Goal: Complete application form

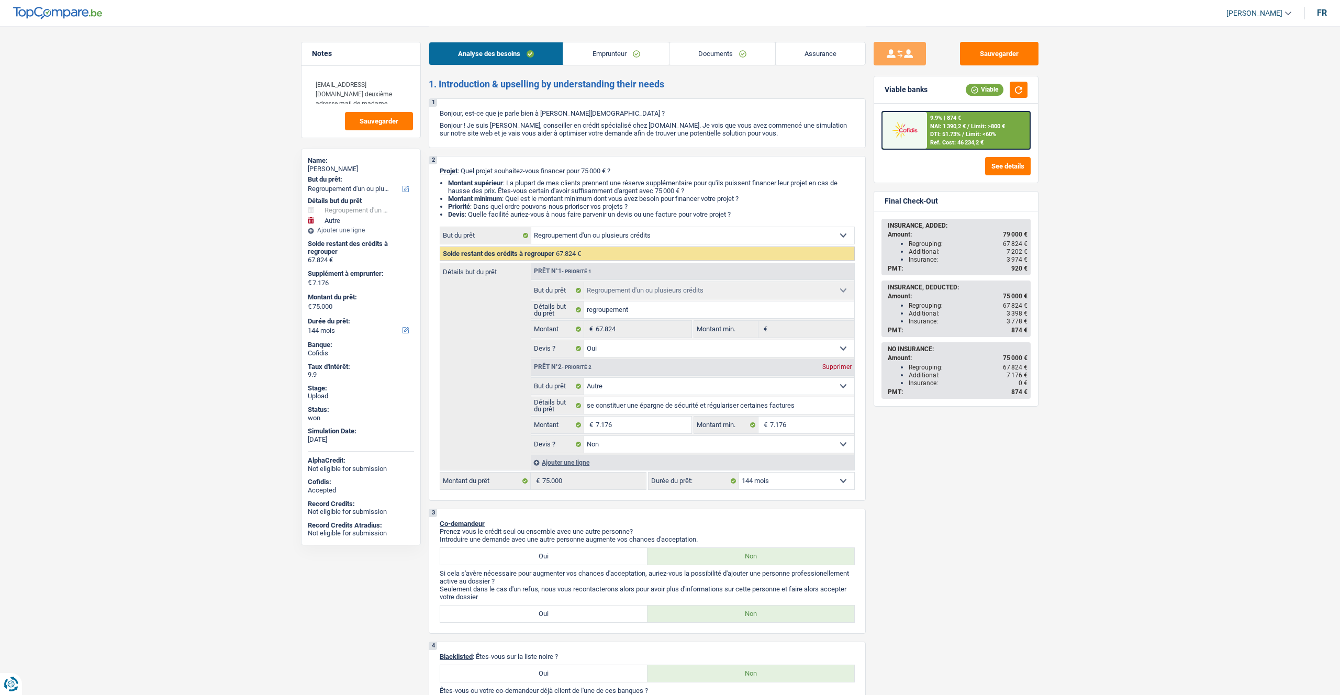
select select "refinancing"
select select "other"
select select "144"
select select "refinancing"
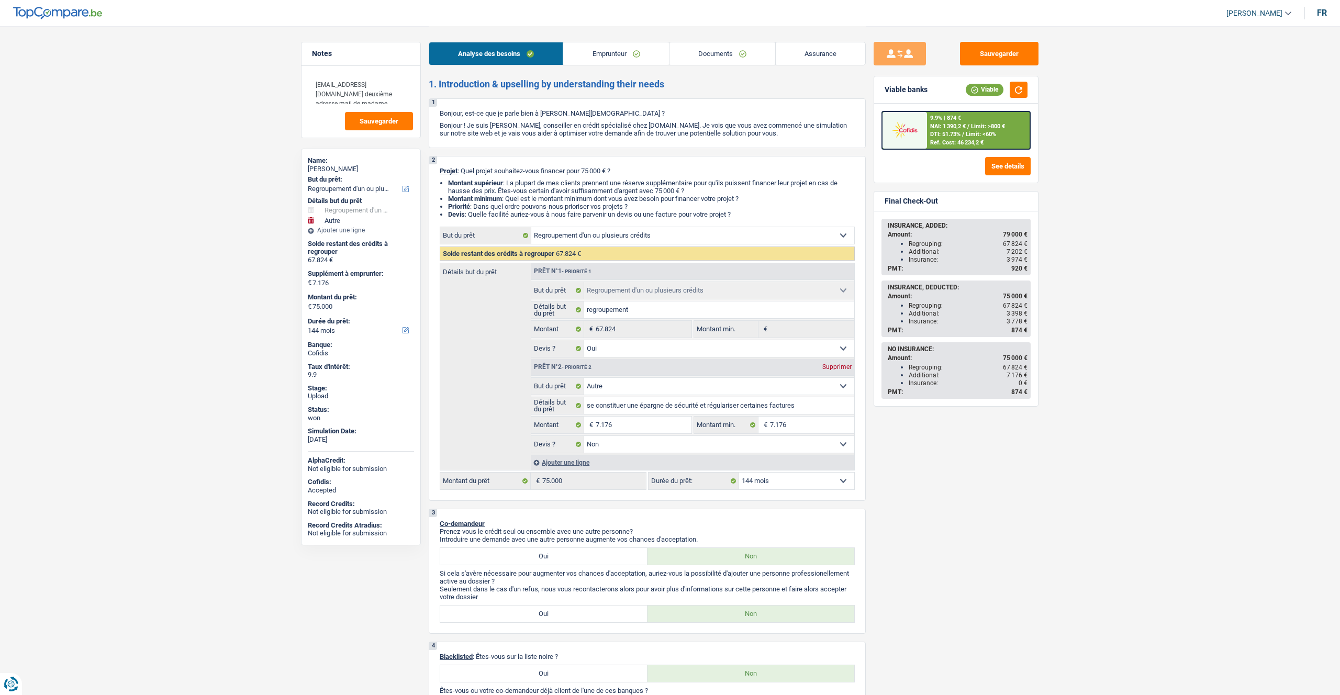
select select "refinancing"
select select "yes"
select select "other"
select select "false"
select select "144"
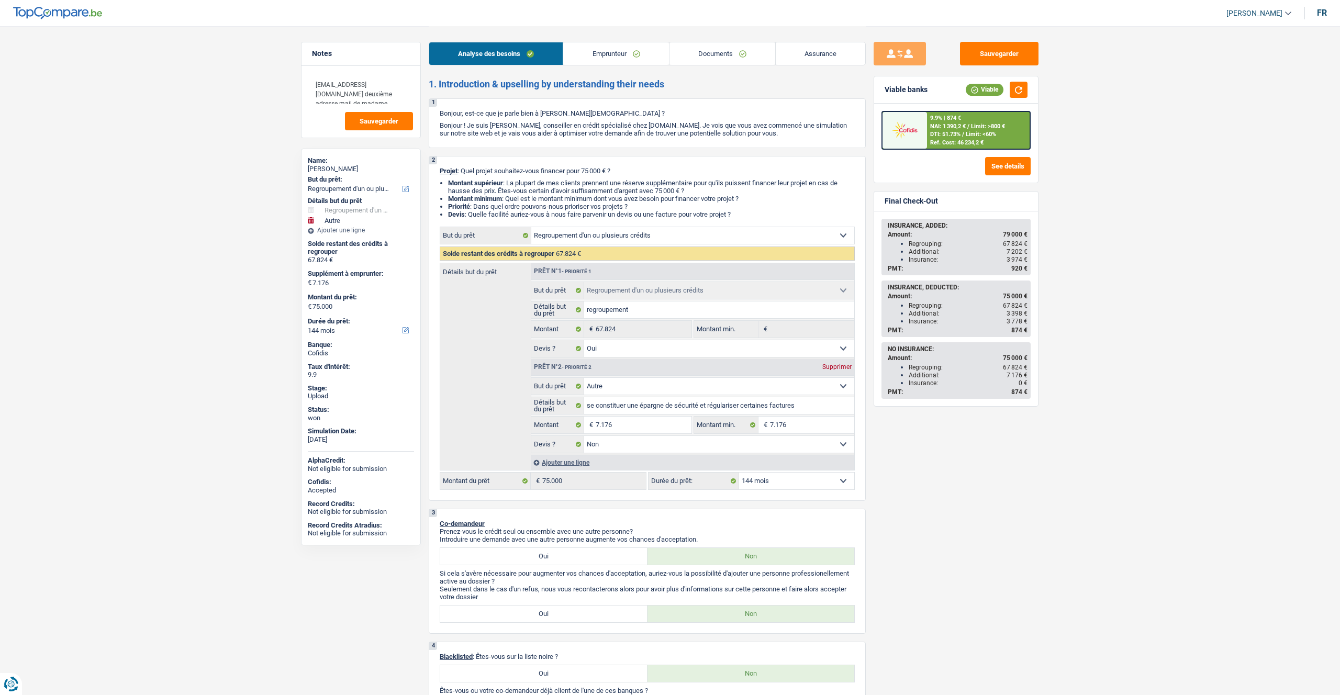
select select "publicEmployee"
select select "netSalary"
select select "mealVouchers"
select select "ownerWithMortgage"
select select "mortgage"
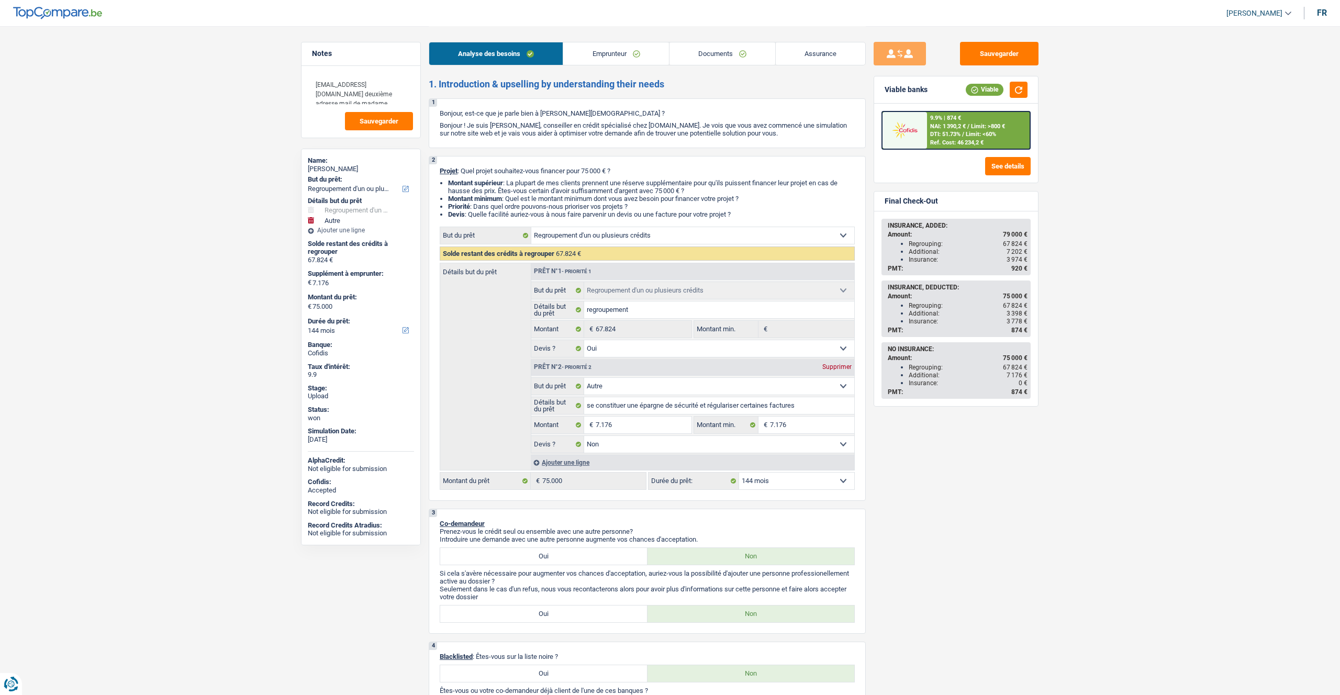
select select "360"
select select "creditConsolidation"
select select "96"
select select "cardOrCredit"
select select "refinancing"
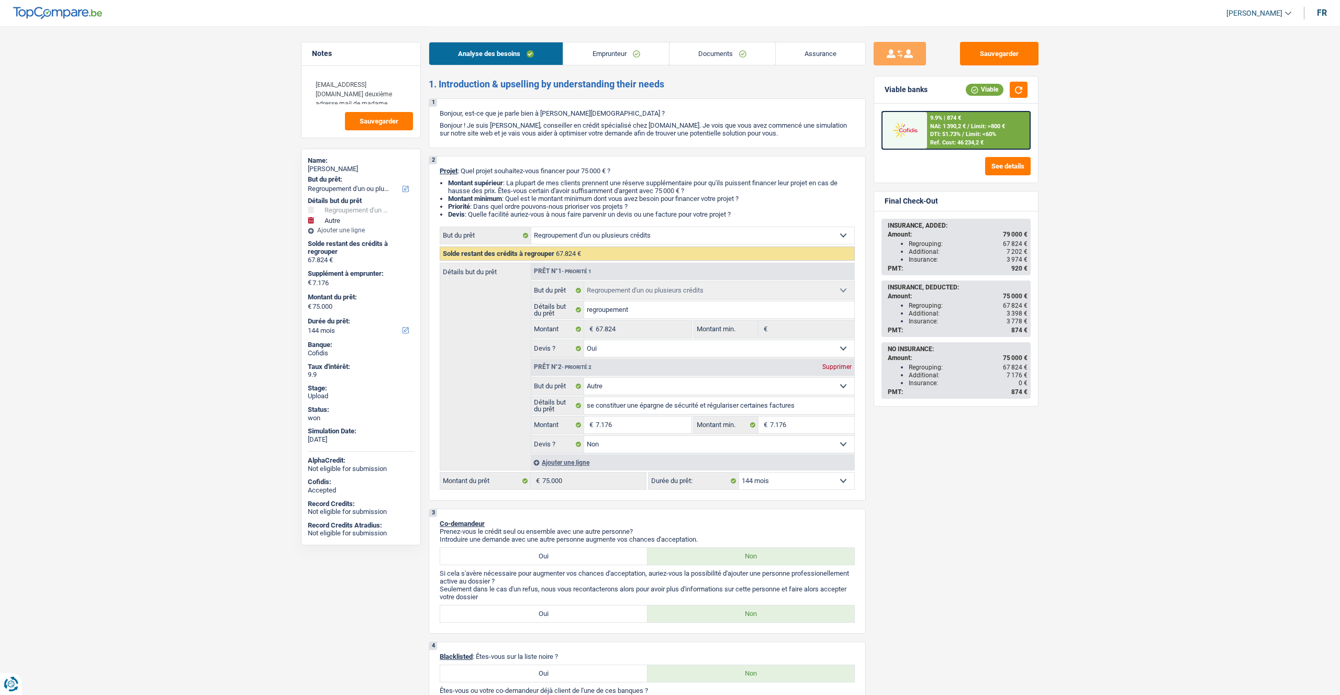
select select "refinancing"
select select "yes"
select select "other"
select select "false"
select select "144"
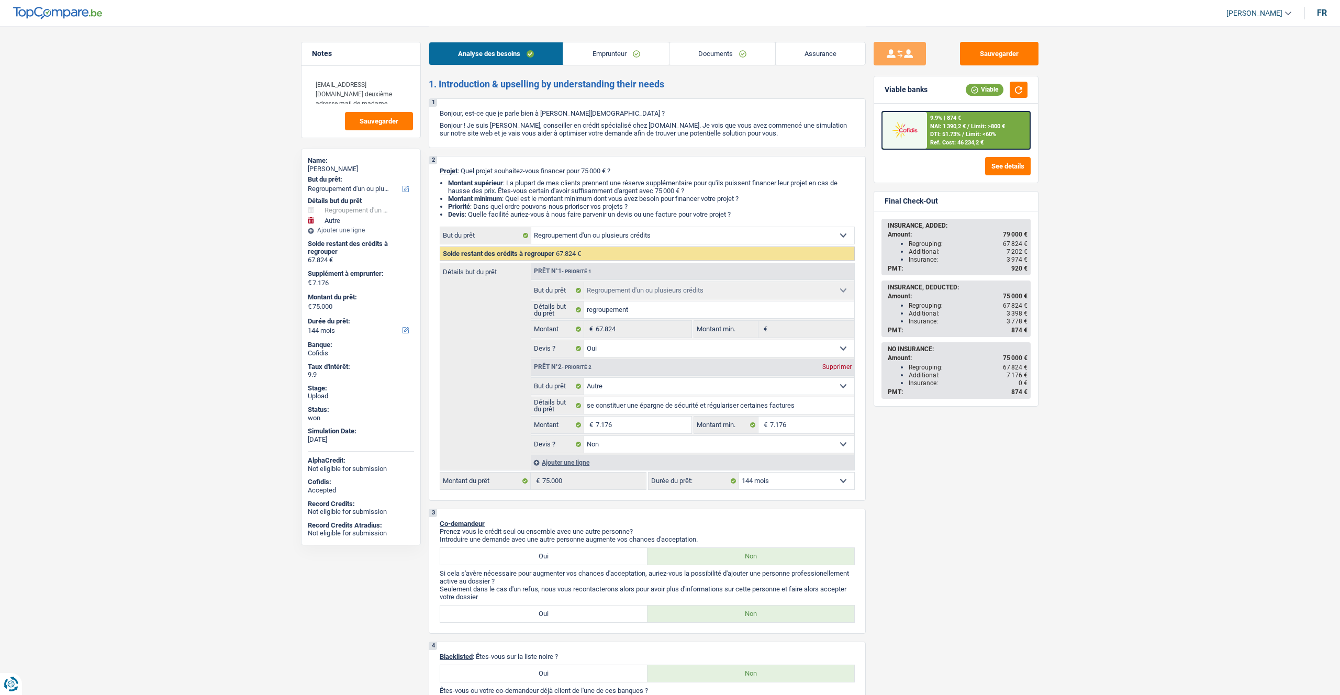
click at [809, 50] on link "Assurance" at bounding box center [821, 53] width 90 height 23
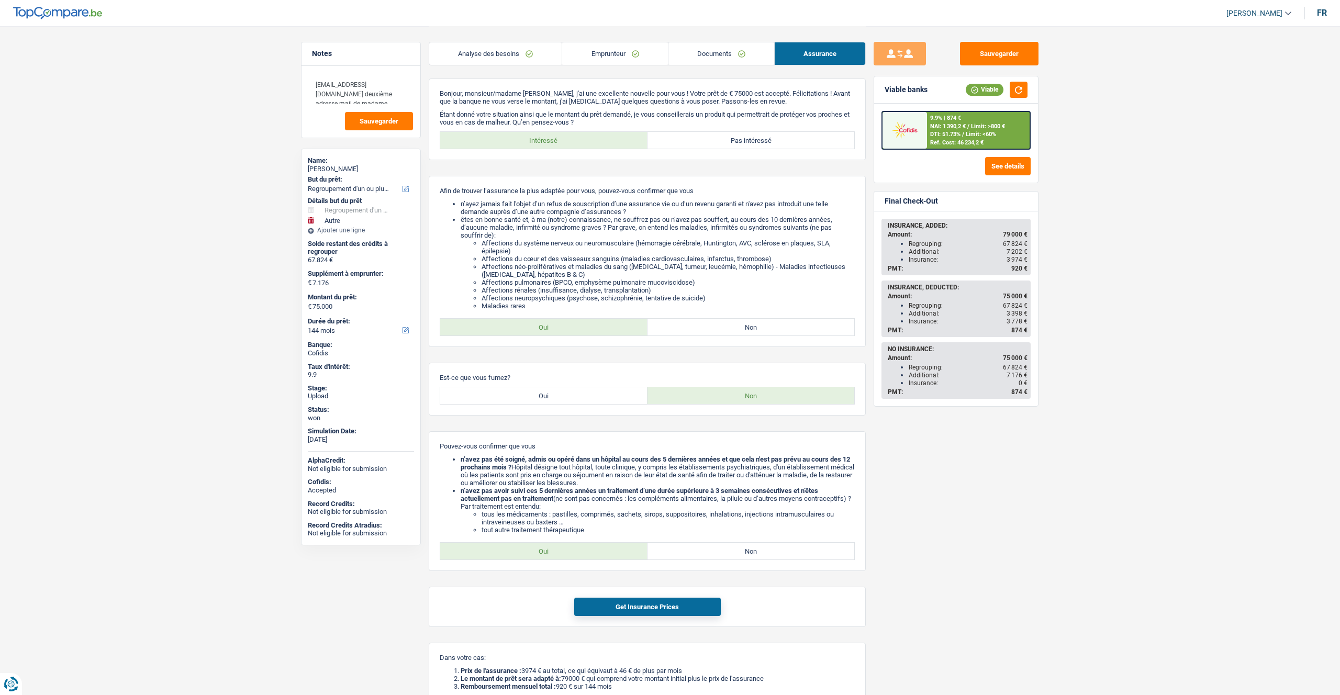
click at [505, 61] on link "Analyse des besoins" at bounding box center [495, 53] width 132 height 23
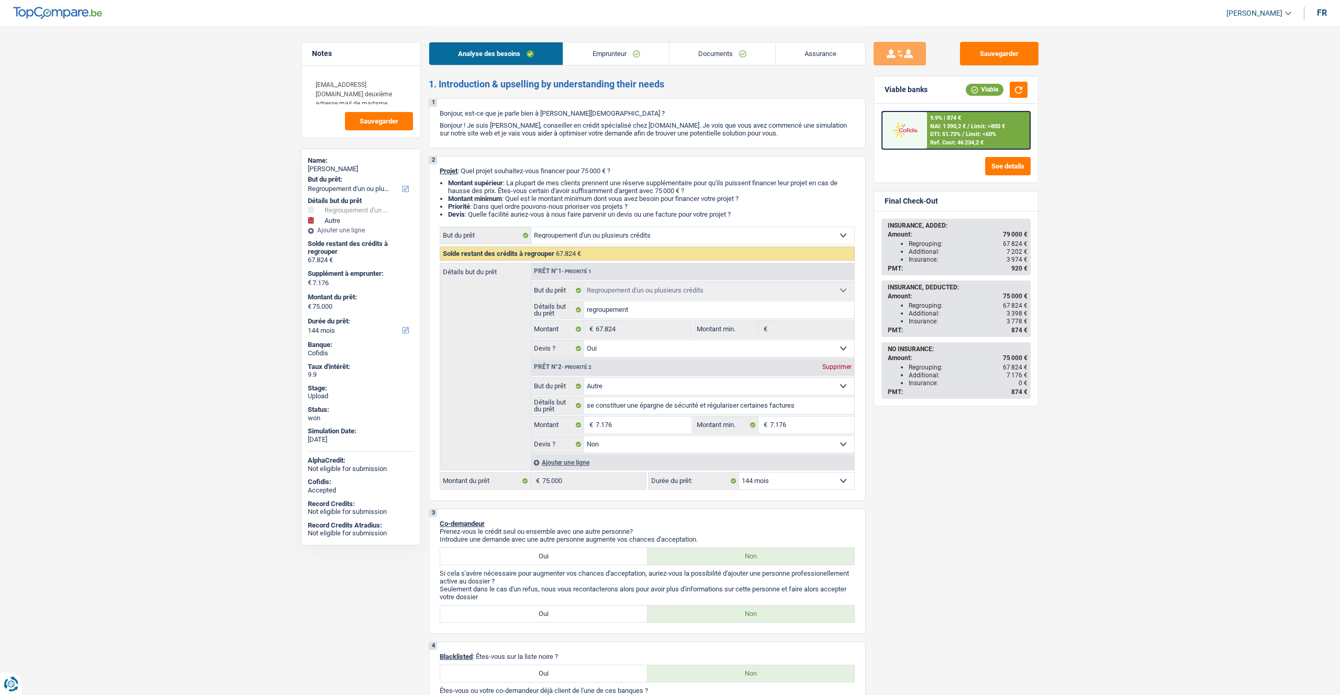
click at [769, 479] on select "12 mois 18 mois 24 mois 30 mois 36 mois 42 mois 48 mois 60 mois 72 mois 84 mois…" at bounding box center [796, 481] width 115 height 17
